Goal: Transaction & Acquisition: Purchase product/service

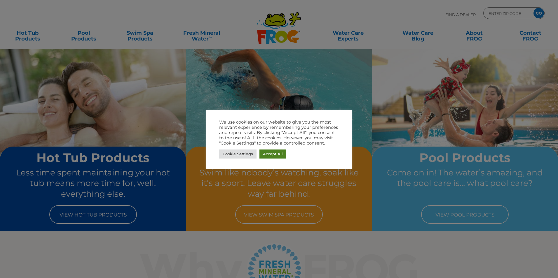
click at [269, 155] on link "Accept All" at bounding box center [272, 154] width 27 height 9
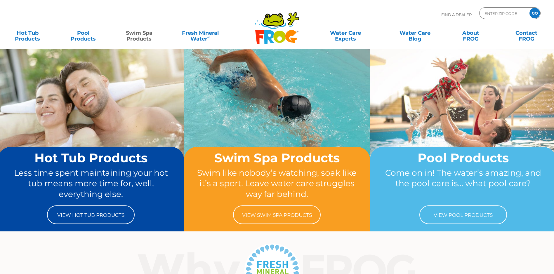
click at [143, 33] on link "Swim Spa Products" at bounding box center [138, 33] width 43 height 12
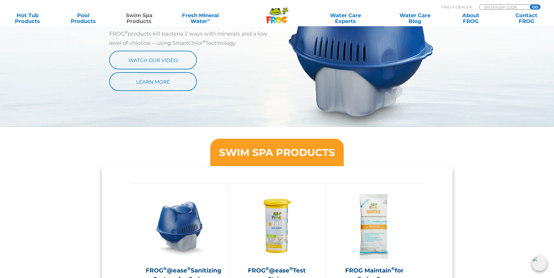
scroll to position [488, 0]
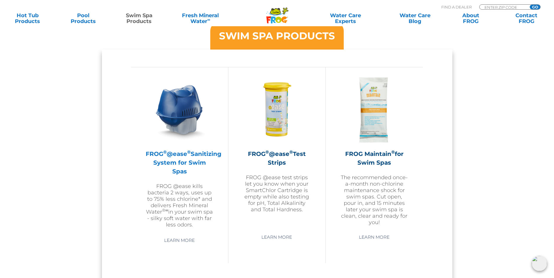
click at [188, 157] on h2 "FROG ® @ease ® Sanitizing System for Swim Spas" at bounding box center [180, 163] width 68 height 26
